Goal: Task Accomplishment & Management: Manage account settings

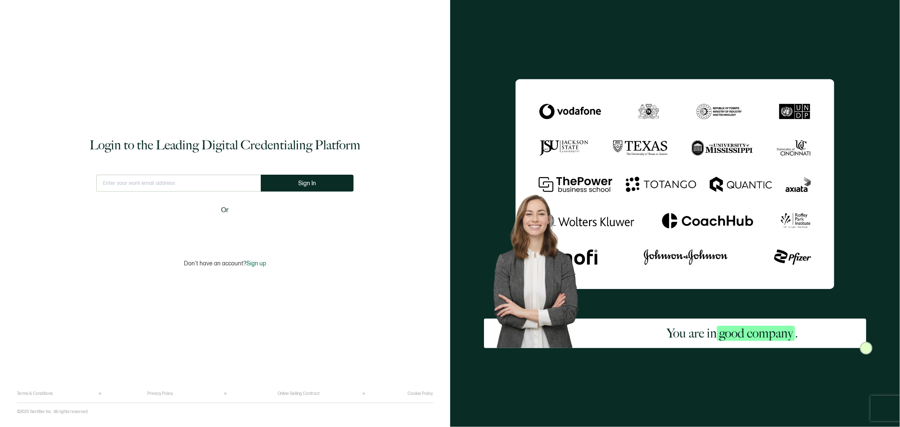
click at [208, 191] on input "text" at bounding box center [178, 183] width 165 height 17
type input "[EMAIL_ADDRESS][DOMAIN_NAME]"
click at [301, 184] on button "Sign In" at bounding box center [310, 183] width 93 height 17
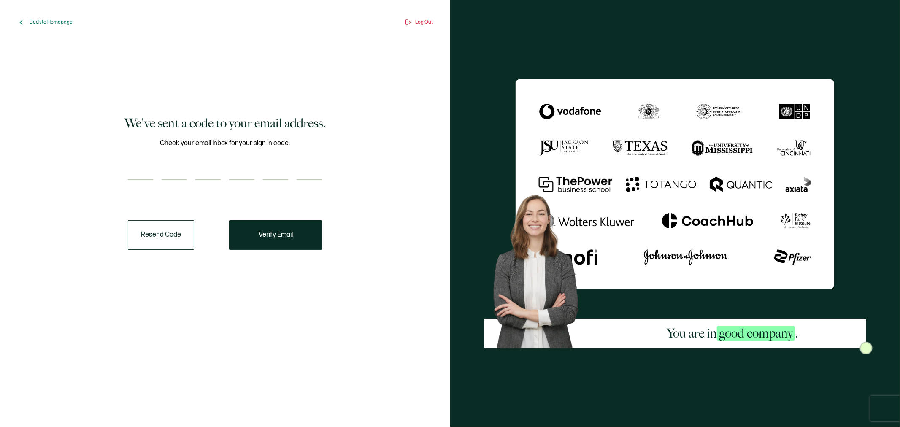
click at [138, 164] on input "number" at bounding box center [140, 171] width 25 height 17
type input "8"
type input "4"
type input "9"
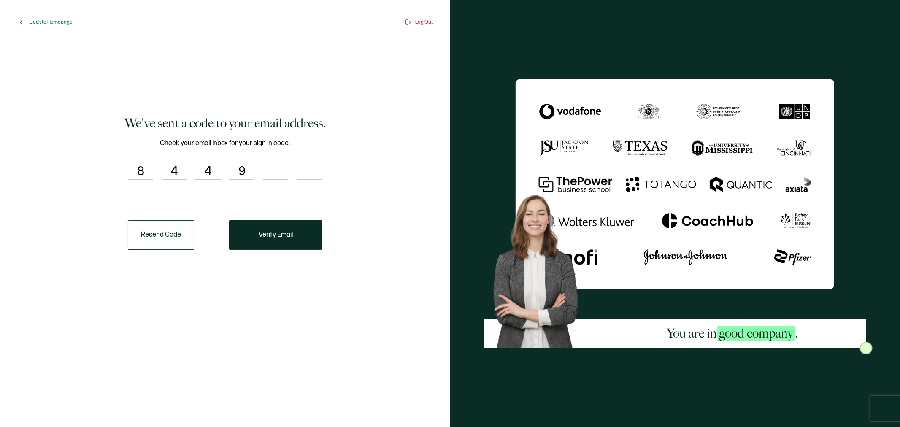
type input "6"
type input "5"
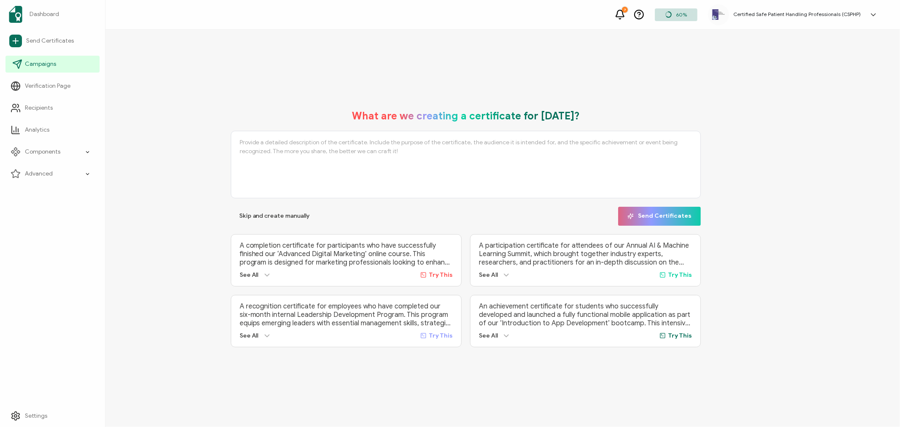
click at [31, 66] on span "Campaigns" at bounding box center [40, 64] width 31 height 8
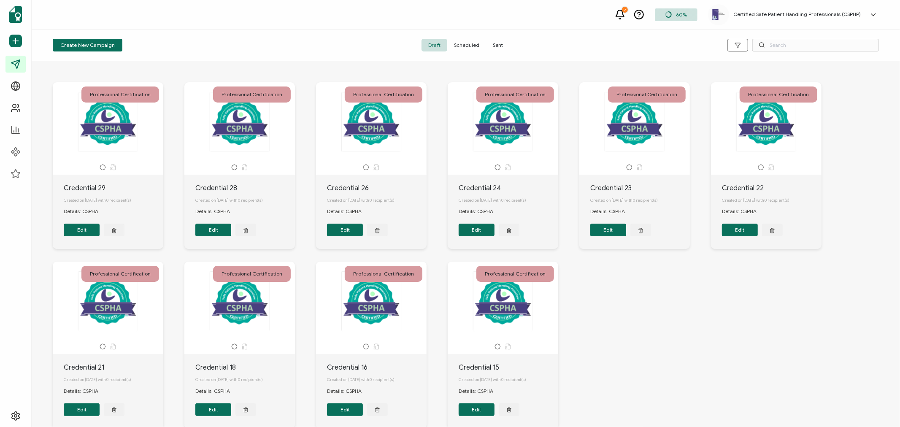
click at [501, 43] on span "Sent" at bounding box center [498, 45] width 24 height 13
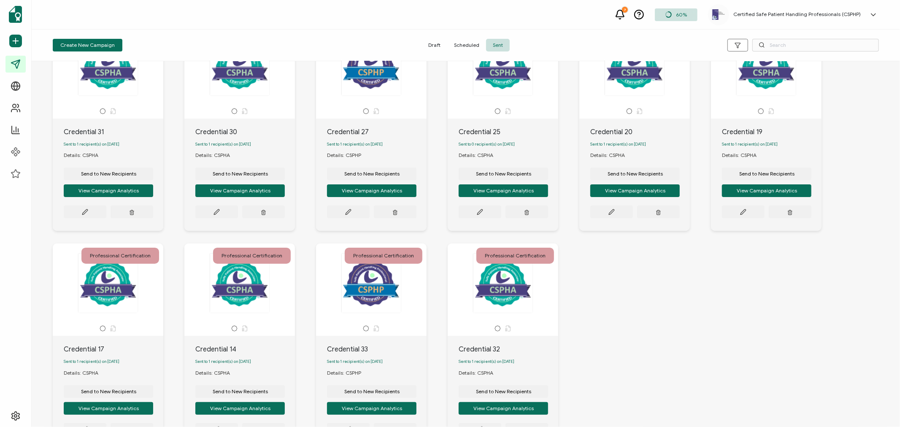
scroll to position [134, 0]
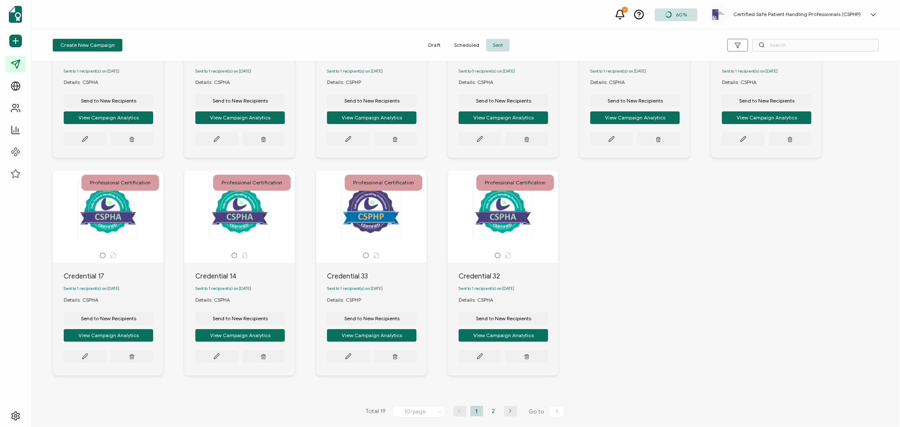
click at [490, 411] on li "2" at bounding box center [493, 411] width 13 height 11
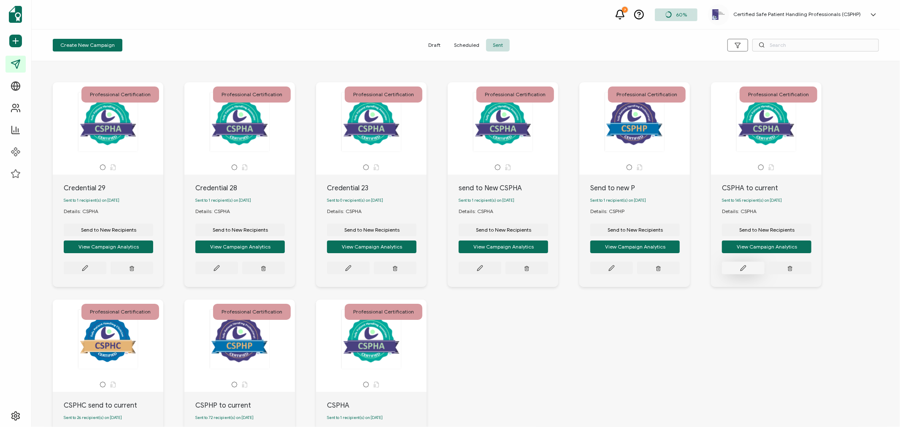
click at [746, 267] on icon at bounding box center [743, 268] width 6 height 6
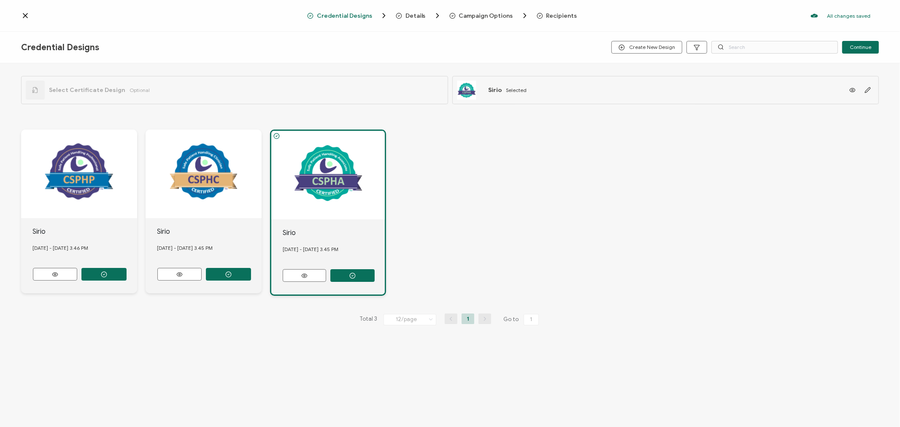
click at [562, 14] on span "Recipients" at bounding box center [561, 16] width 31 height 6
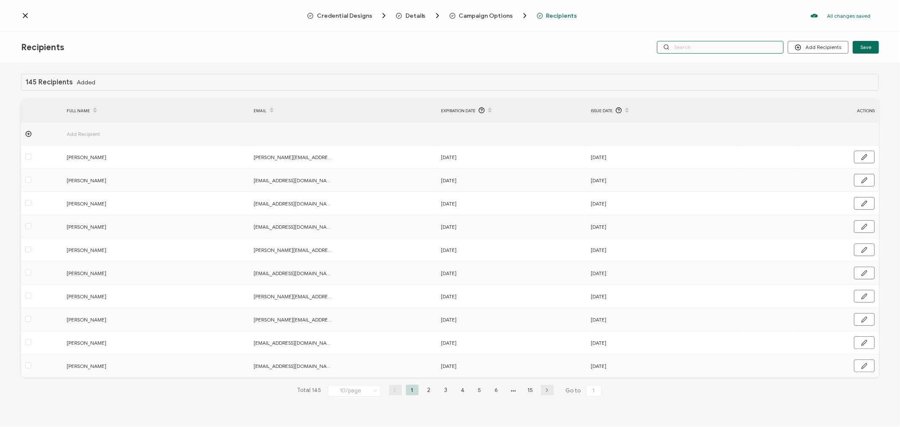
click at [730, 44] on input "text" at bounding box center [720, 47] width 127 height 13
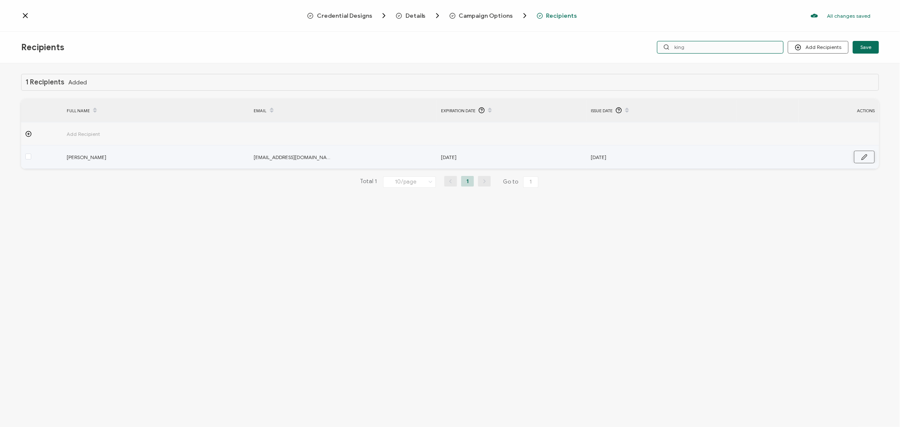
type input "king"
click at [870, 159] on button "button" at bounding box center [864, 157] width 21 height 13
click at [499, 159] on input "[DATE]" at bounding box center [478, 158] width 74 height 14
type input "[DATE]"
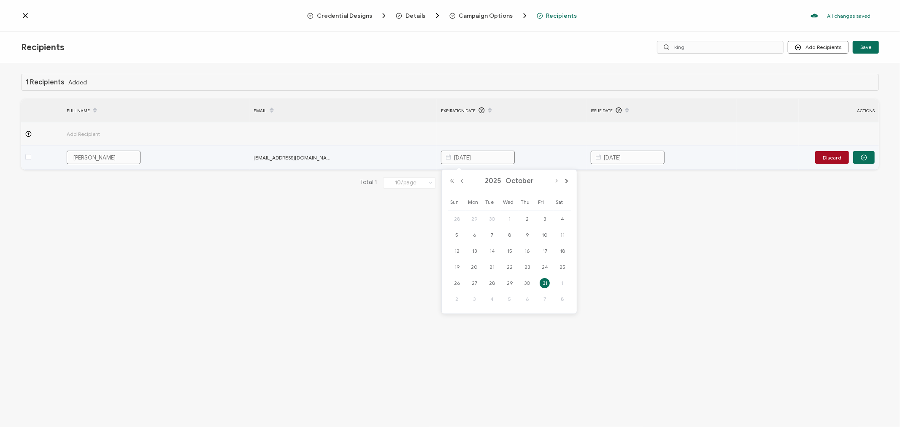
click at [655, 157] on input "[DATE]" at bounding box center [628, 158] width 74 height 14
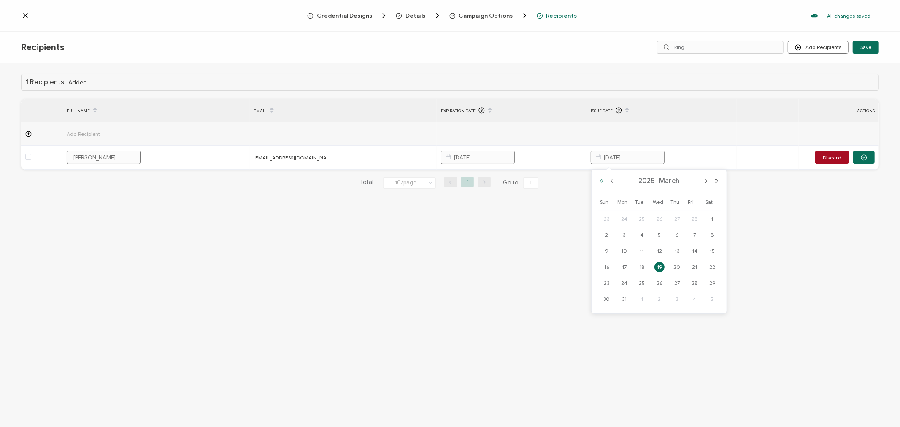
click at [601, 179] on button "Previous Year" at bounding box center [602, 181] width 10 height 6
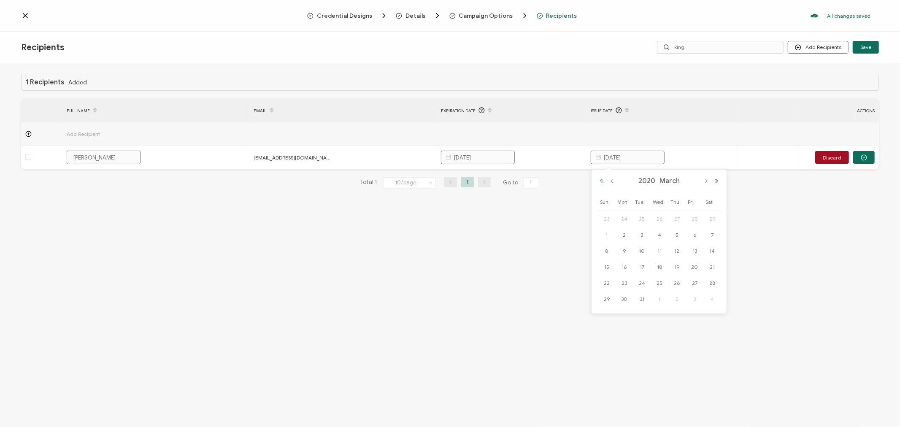
click at [601, 179] on button "Previous Year" at bounding box center [602, 181] width 10 height 6
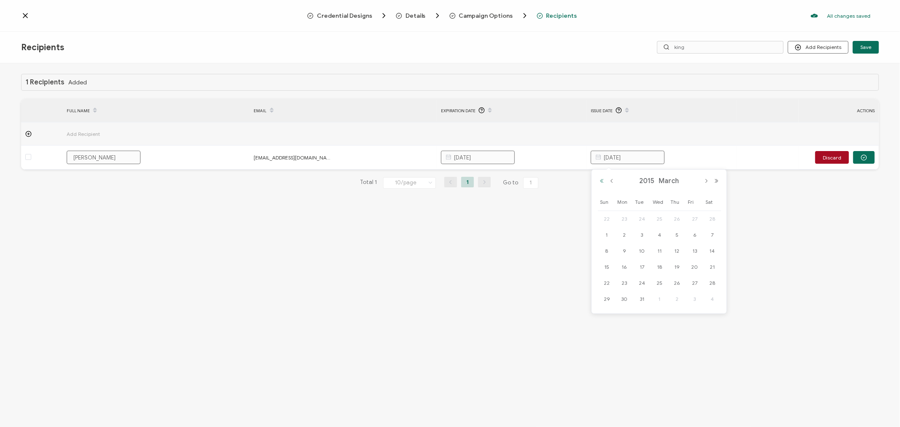
click at [601, 179] on button "Previous Year" at bounding box center [602, 181] width 10 height 6
click at [707, 180] on button "Next Month" at bounding box center [706, 181] width 10 height 6
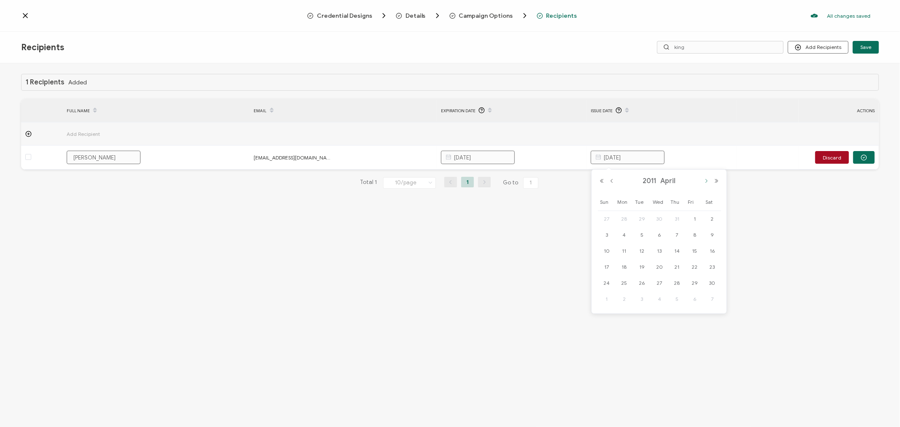
click at [707, 180] on button "Next Month" at bounding box center [706, 181] width 10 height 6
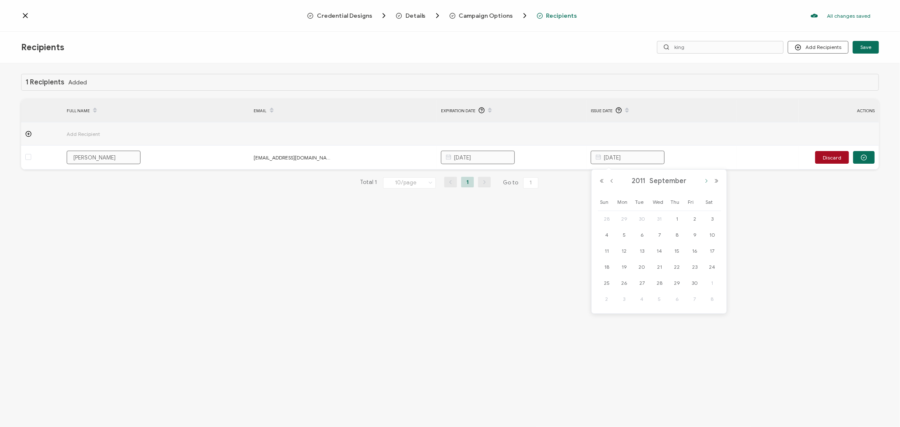
click at [707, 179] on button "Next Month" at bounding box center [706, 181] width 10 height 6
click at [624, 250] on span "10" at bounding box center [624, 251] width 10 height 10
type input "[DATE]"
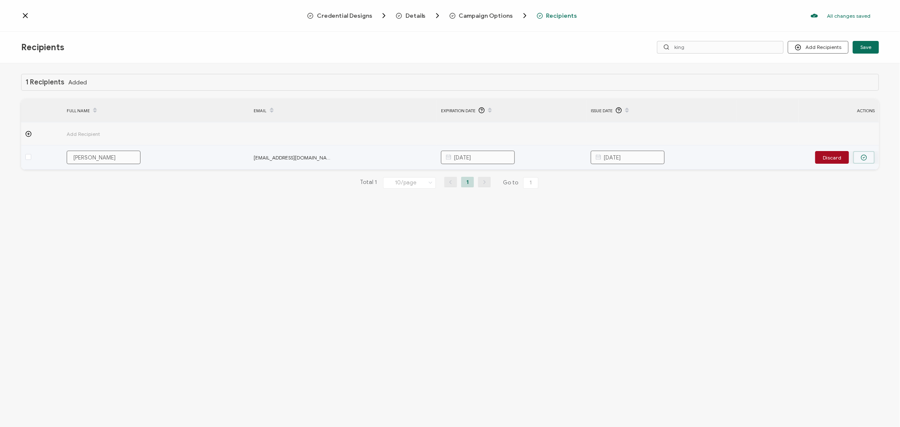
click at [865, 159] on icon "button" at bounding box center [864, 157] width 6 height 6
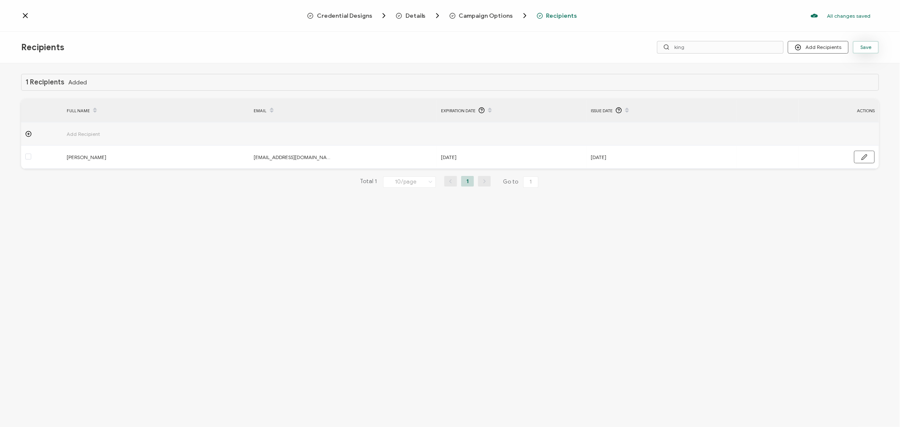
click at [871, 45] on span "Save" at bounding box center [865, 47] width 11 height 5
